Goal: Navigation & Orientation: Go to known website

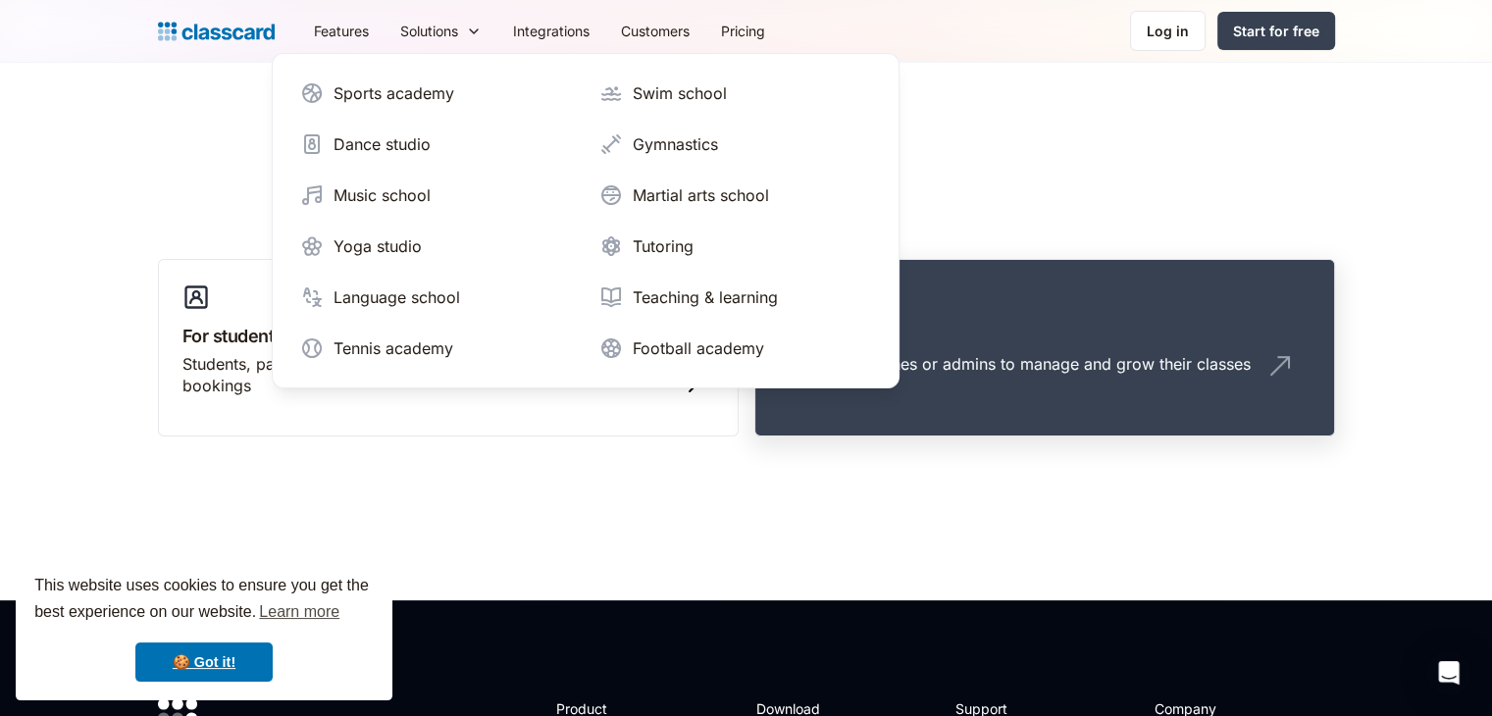
click at [963, 388] on div "Teachers, coaches or admins to manage and grow their classes" at bounding box center [1045, 371] width 532 height 37
